Goal: Task Accomplishment & Management: Manage account settings

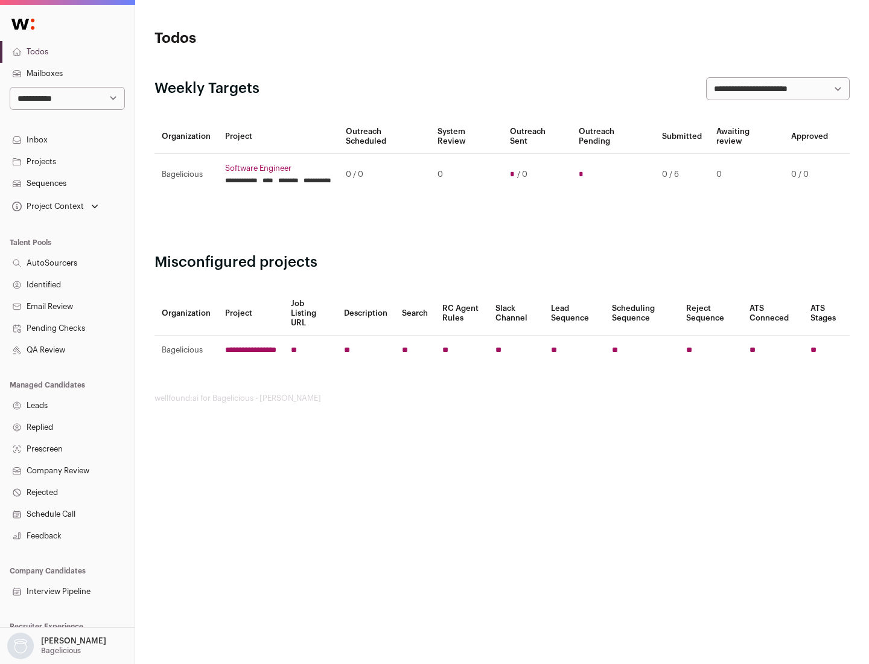
click at [67, 161] on link "Projects" at bounding box center [67, 162] width 135 height 22
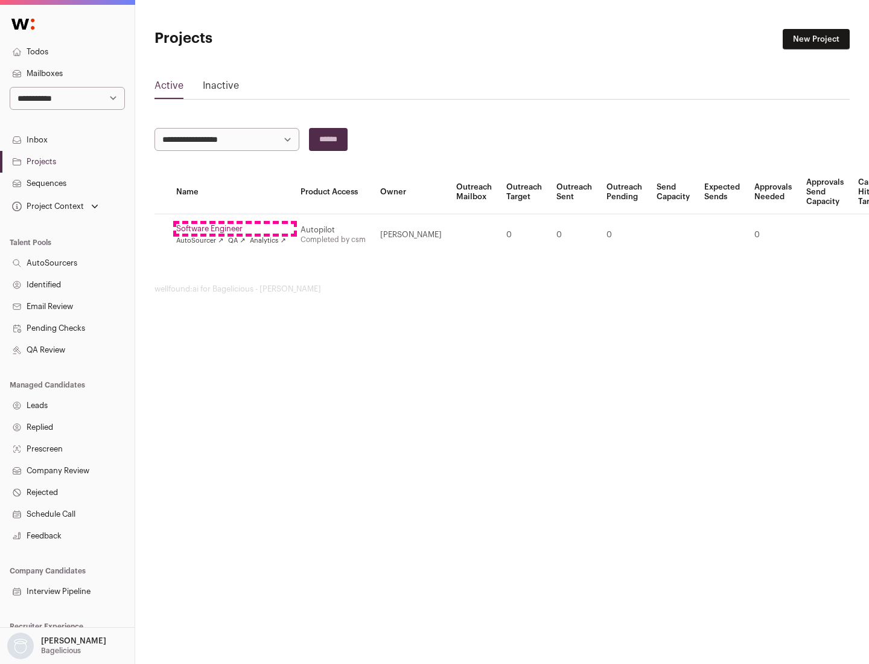
click at [235, 229] on link "Software Engineer" at bounding box center [231, 229] width 110 height 10
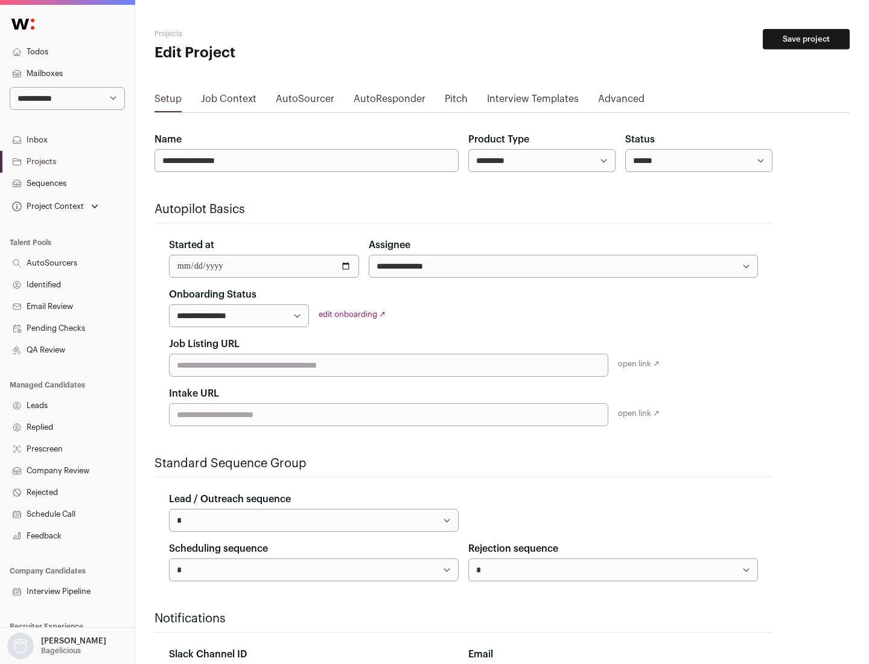
click at [806, 39] on button "Save project" at bounding box center [805, 39] width 87 height 21
